Goal: Task Accomplishment & Management: Use online tool/utility

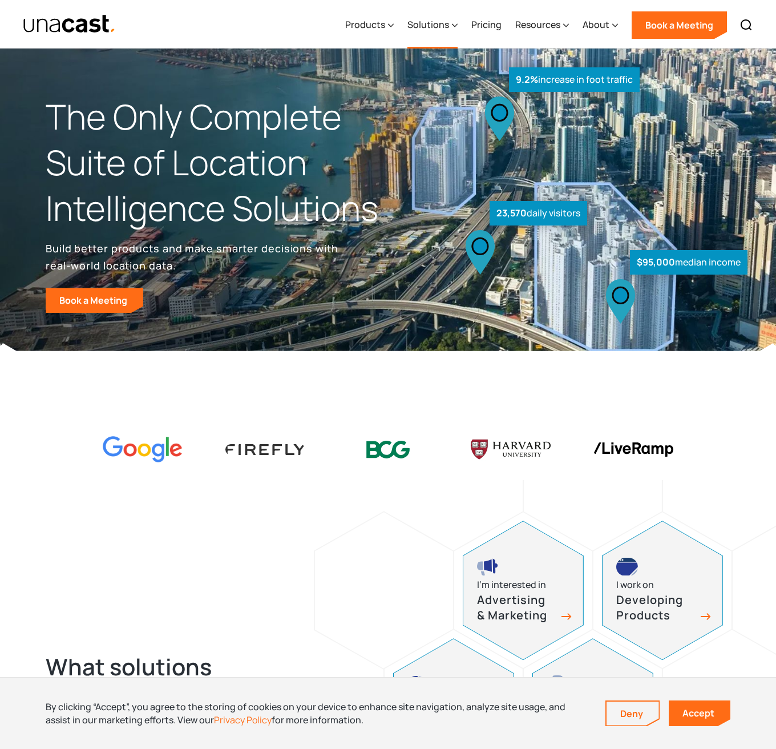
click at [430, 32] on div "Solutions" at bounding box center [433, 25] width 50 height 47
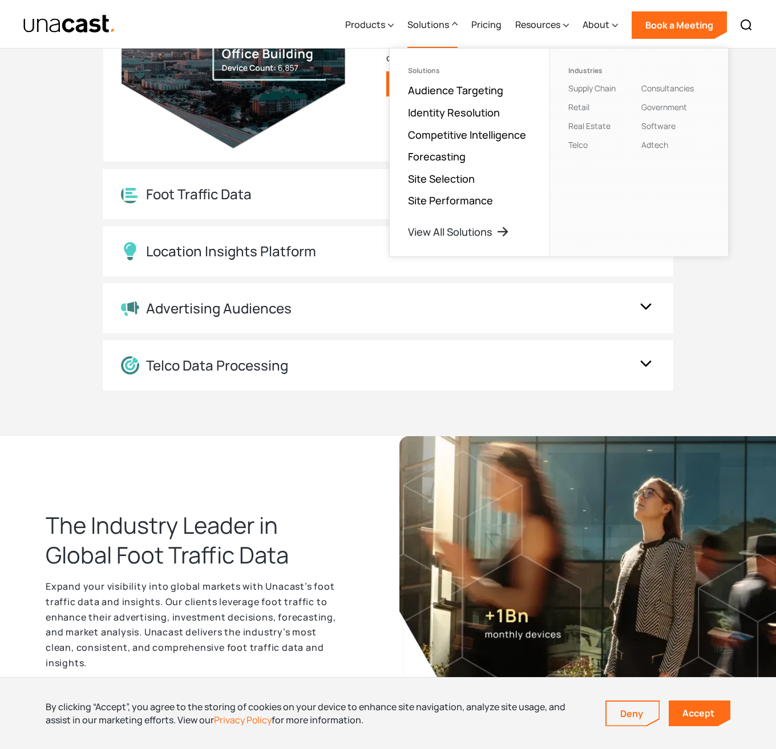
scroll to position [1313, 0]
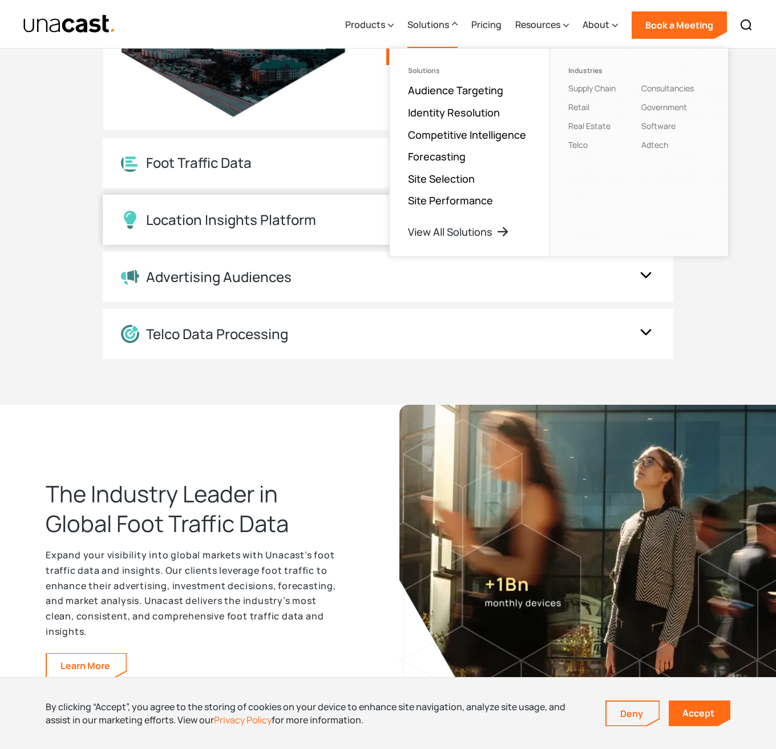
click at [360, 232] on div "Location Insights Platform" at bounding box center [388, 220] width 571 height 50
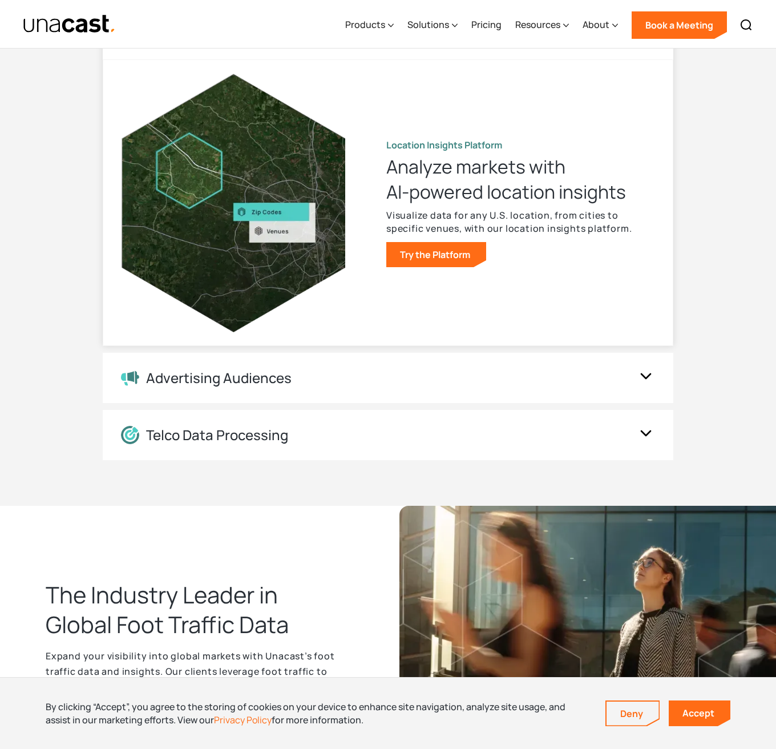
scroll to position [1199, 0]
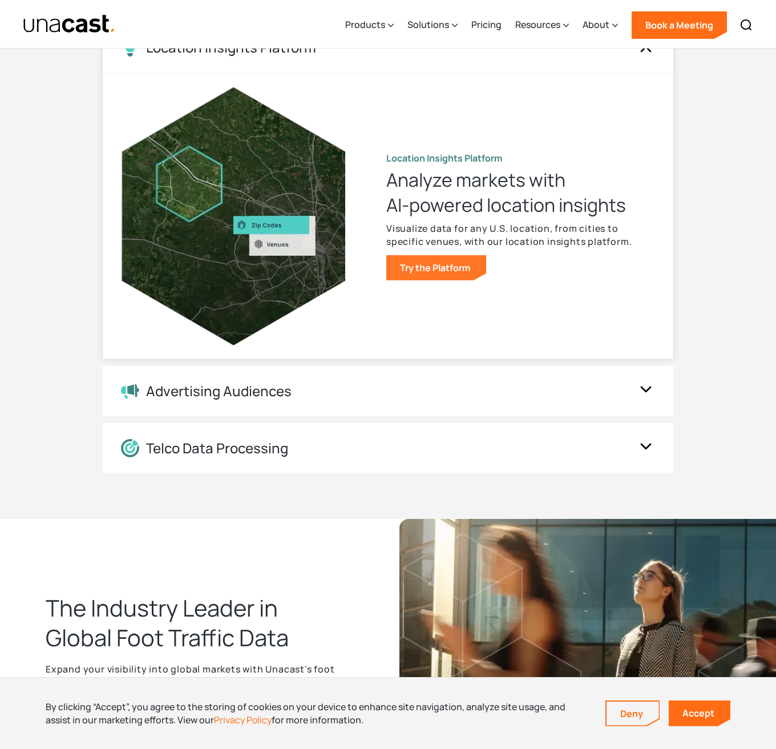
click at [417, 268] on link "Try the Platform" at bounding box center [436, 267] width 100 height 25
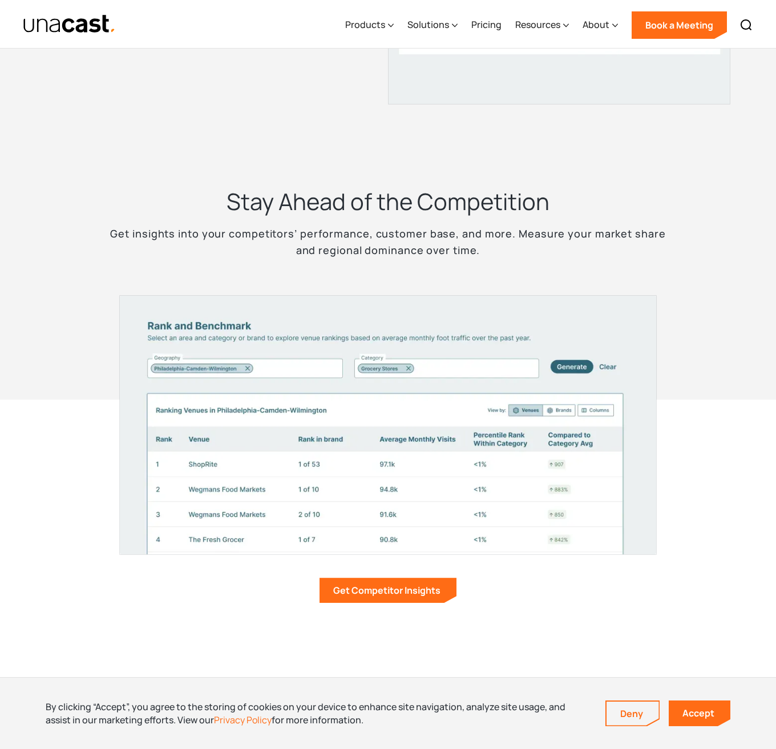
scroll to position [1941, 0]
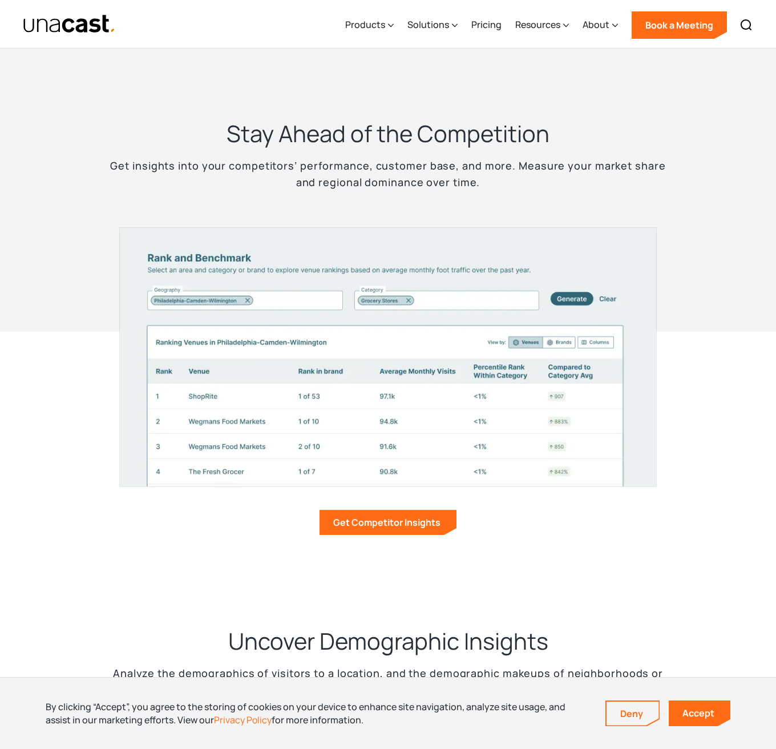
click at [374, 278] on img at bounding box center [388, 357] width 538 height 260
